Goal: Information Seeking & Learning: Learn about a topic

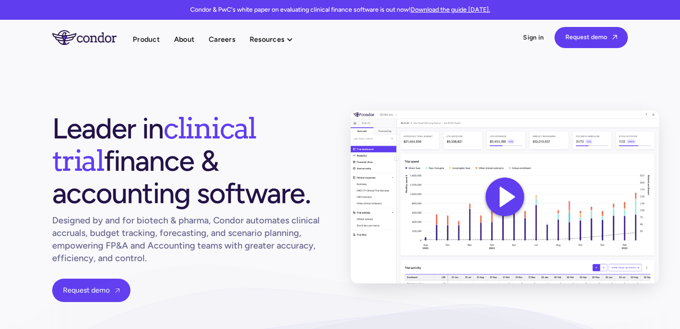
click at [506, 192] on img at bounding box center [505, 197] width 308 height 174
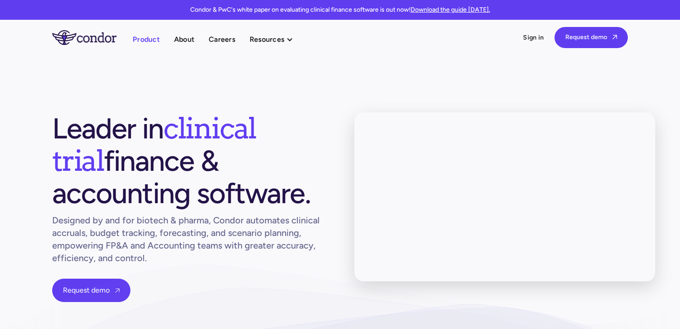
click at [149, 41] on link "Product" at bounding box center [146, 39] width 27 height 12
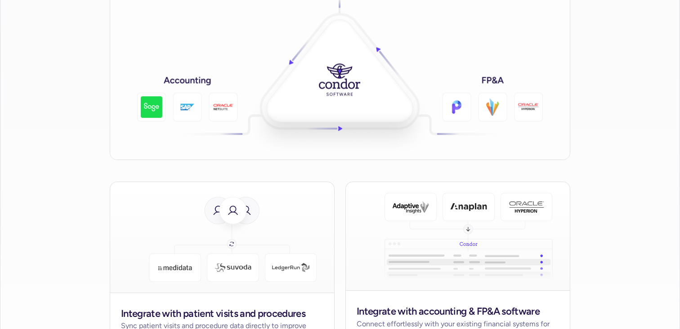
scroll to position [1533, 0]
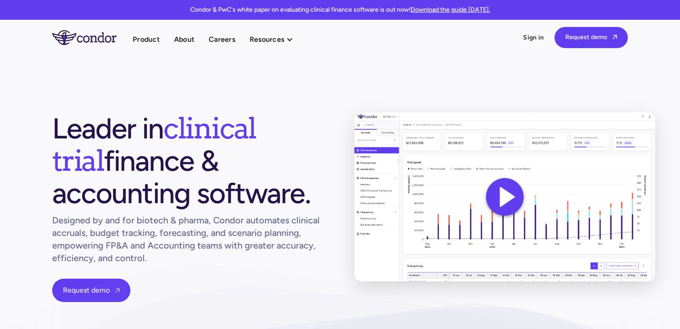
click at [95, 42] on img "home" at bounding box center [84, 37] width 64 height 14
